Goal: Check status: Check status

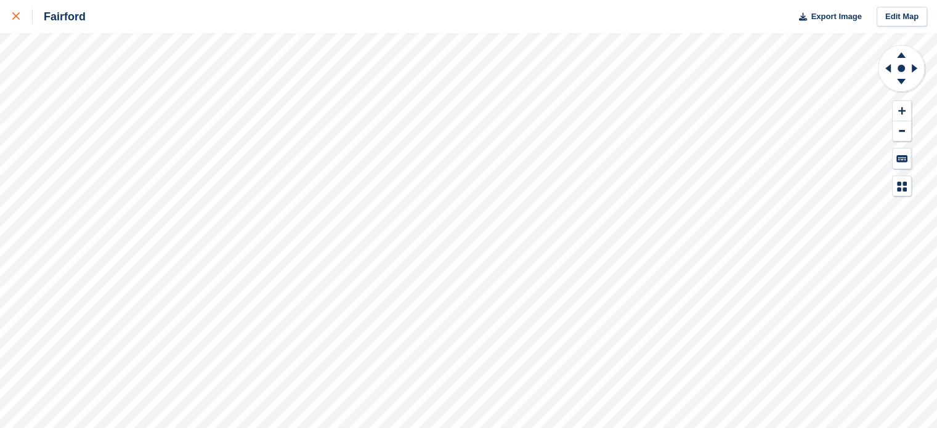
click at [22, 12] on div at bounding box center [22, 16] width 20 height 15
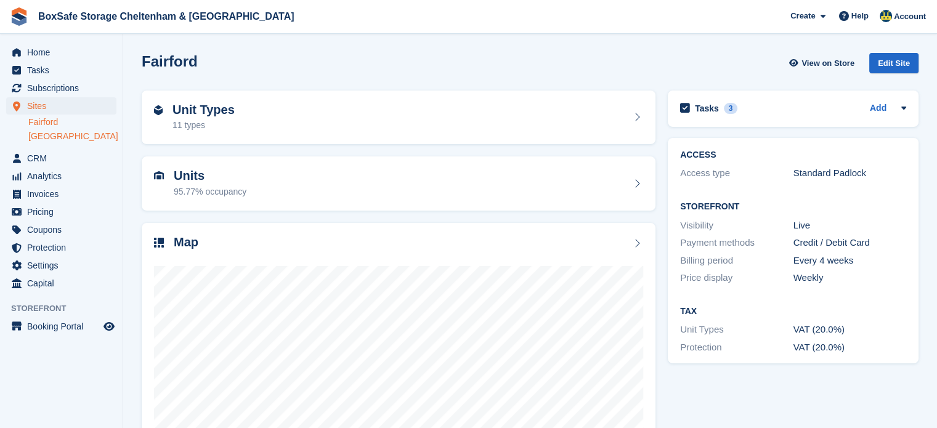
click at [55, 139] on link "[GEOGRAPHIC_DATA]" at bounding box center [72, 137] width 88 height 12
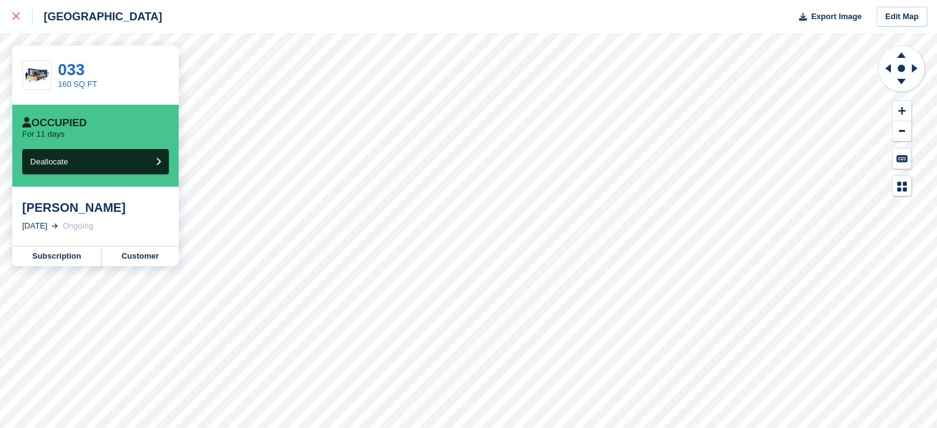
click at [17, 15] on icon at bounding box center [15, 15] width 7 height 7
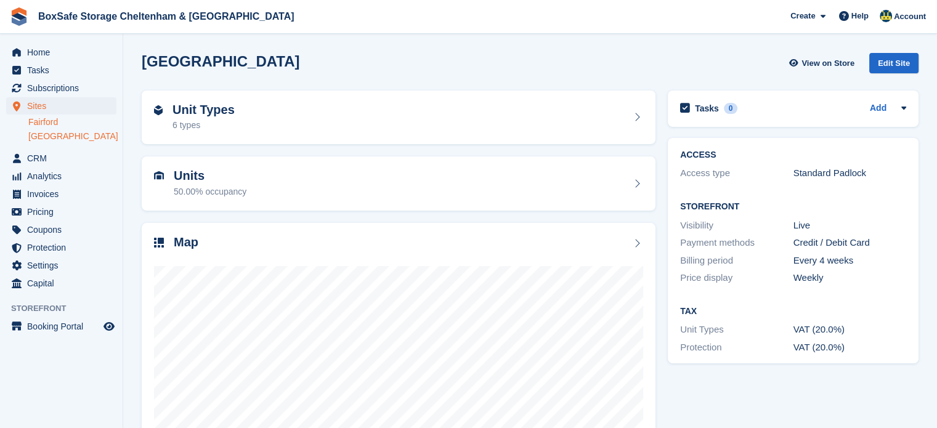
click at [45, 123] on link "Fairford" at bounding box center [72, 122] width 88 height 12
click at [59, 49] on span "Home" at bounding box center [64, 52] width 74 height 17
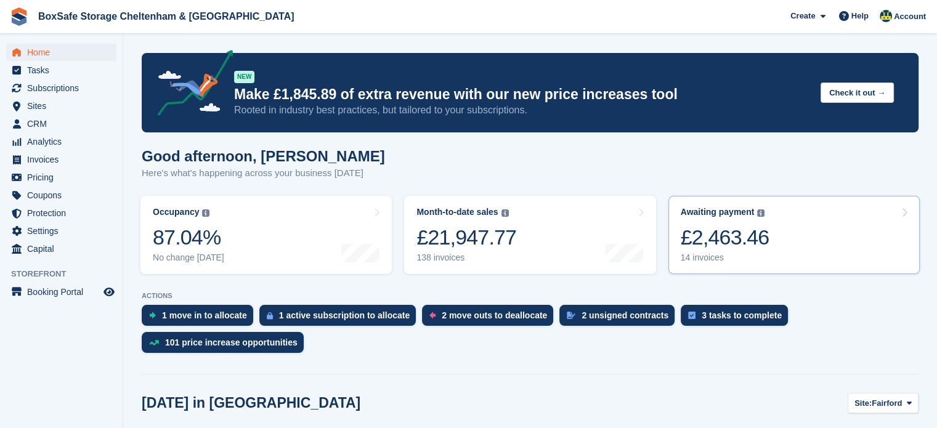
click at [867, 272] on link "Awaiting payment The total outstanding balance on all open invoices. £2,463.46 …" at bounding box center [793, 235] width 251 height 78
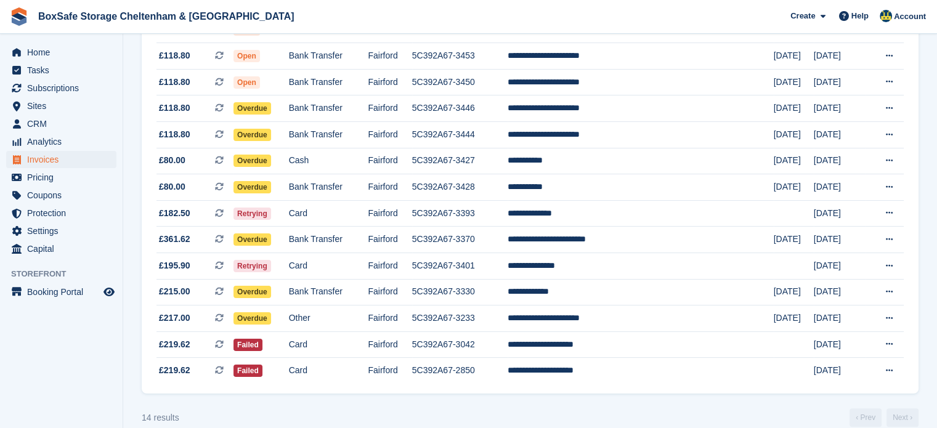
scroll to position [189, 0]
click at [936, 203] on html "BoxSafe Storage Cheltenham & [GEOGRAPHIC_DATA] Create Subscription Invoice Cont…" at bounding box center [468, 25] width 937 height 428
click at [59, 52] on span "Home" at bounding box center [64, 52] width 74 height 17
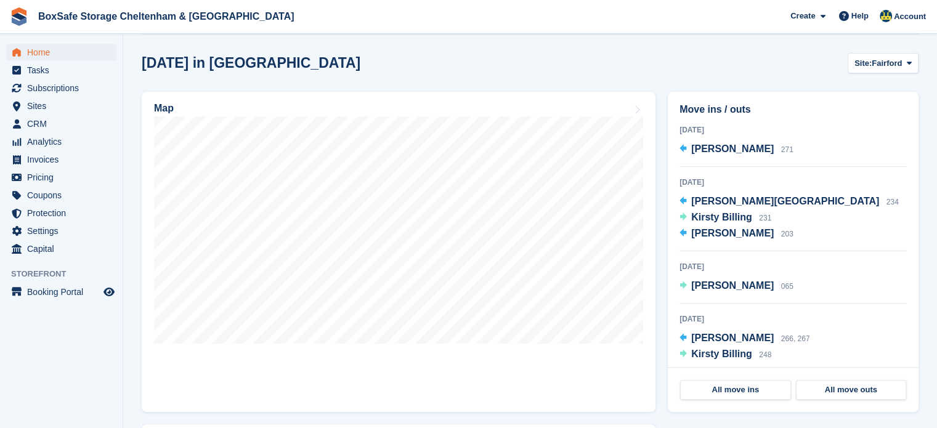
scroll to position [347, 0]
